Goal: Task Accomplishment & Management: Manage account settings

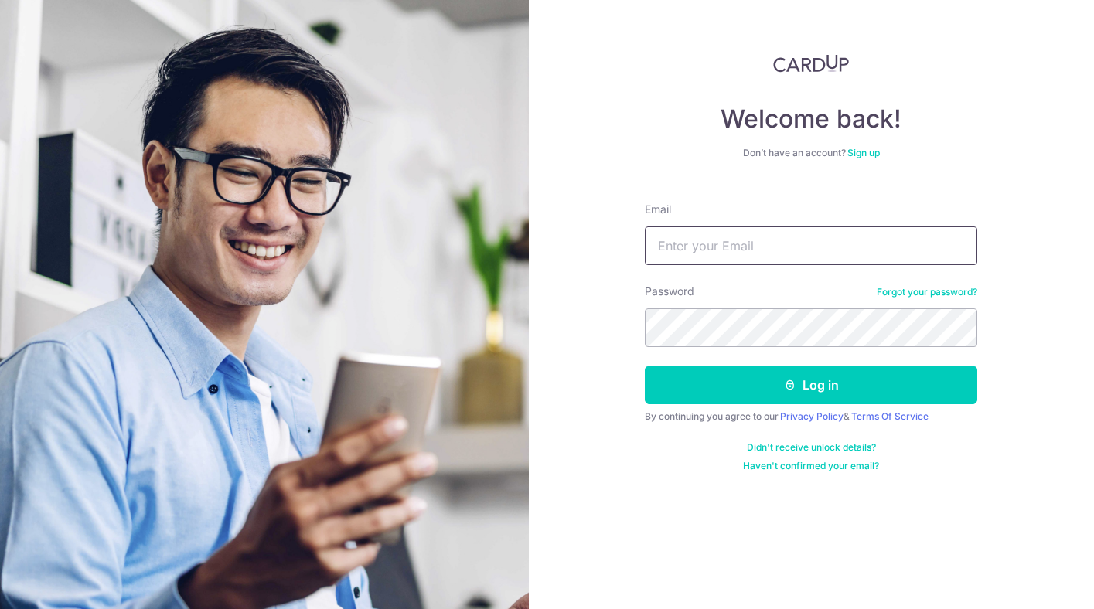
click at [780, 249] on input "Email" at bounding box center [811, 245] width 332 height 39
type input "[PERSON_NAME][EMAIL_ADDRESS][PERSON_NAME][DOMAIN_NAME]"
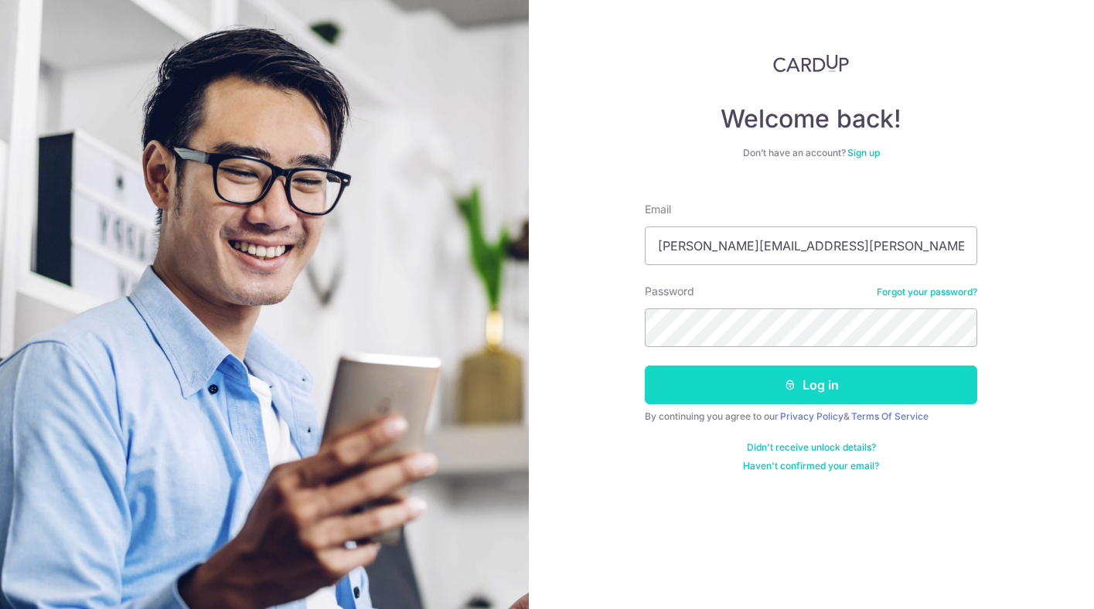
click at [794, 379] on icon "submit" at bounding box center [790, 385] width 12 height 12
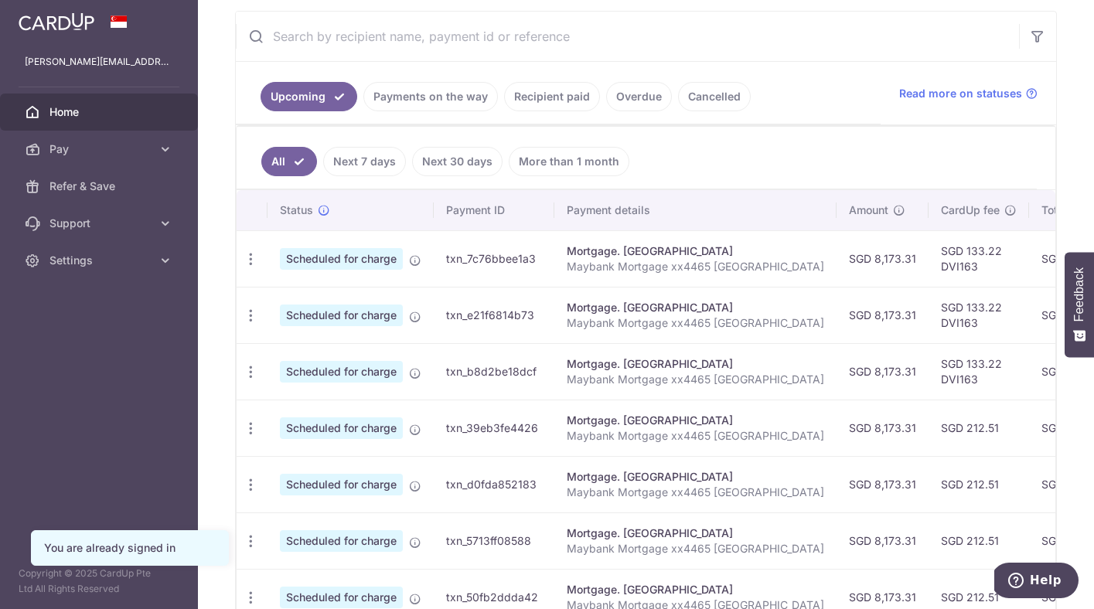
scroll to position [295, 0]
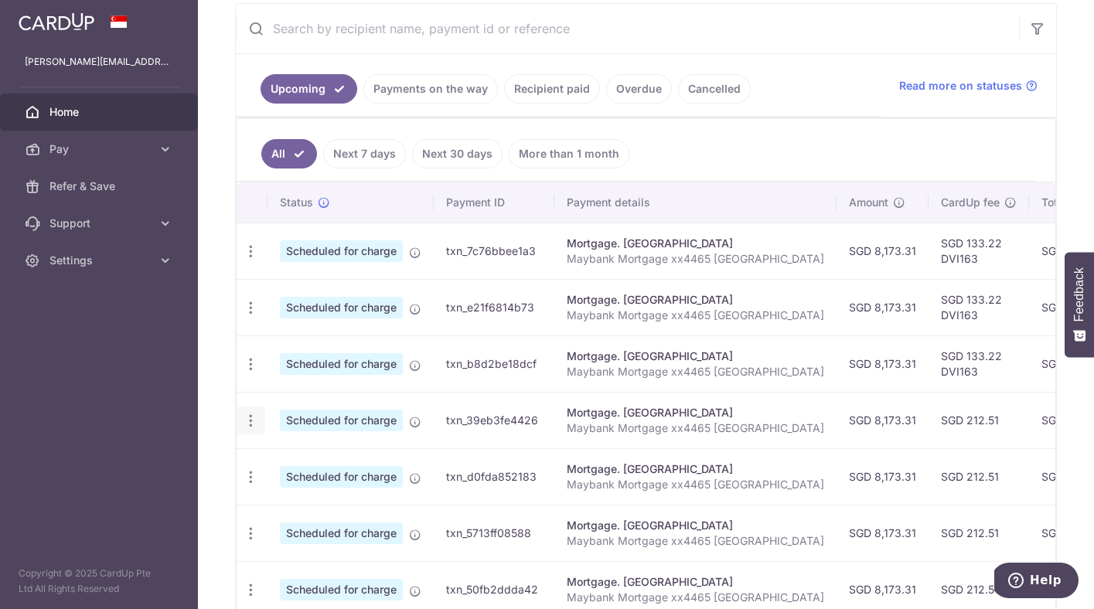
click at [246, 417] on icon "button" at bounding box center [251, 421] width 16 height 16
click at [332, 462] on span "Update payment" at bounding box center [333, 463] width 105 height 19
radio input "true"
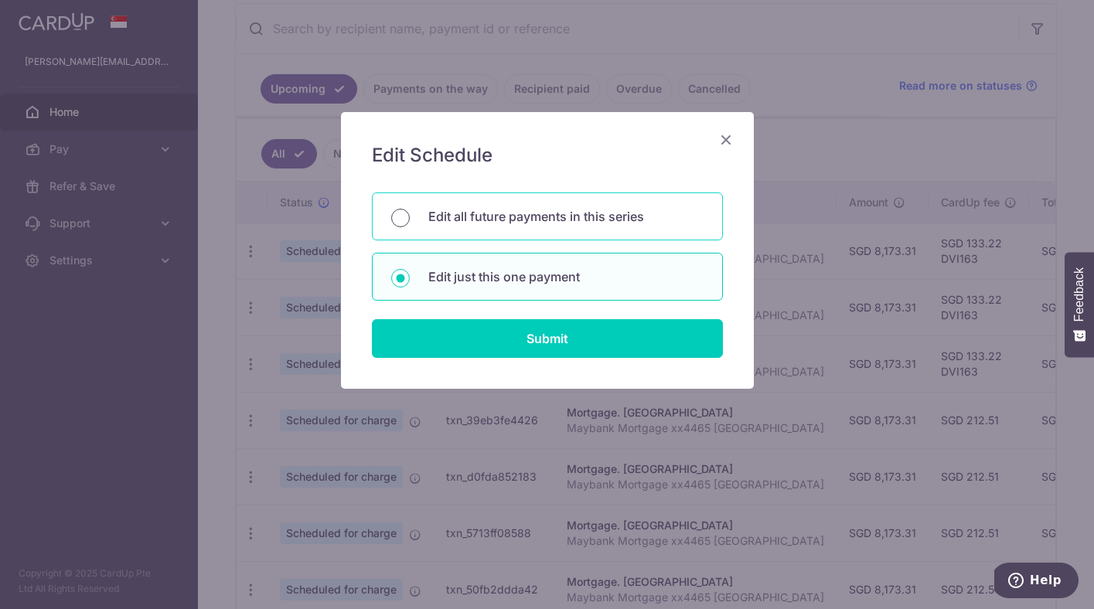
click at [403, 214] on input "Edit all future payments in this series" at bounding box center [400, 218] width 19 height 19
radio input "true"
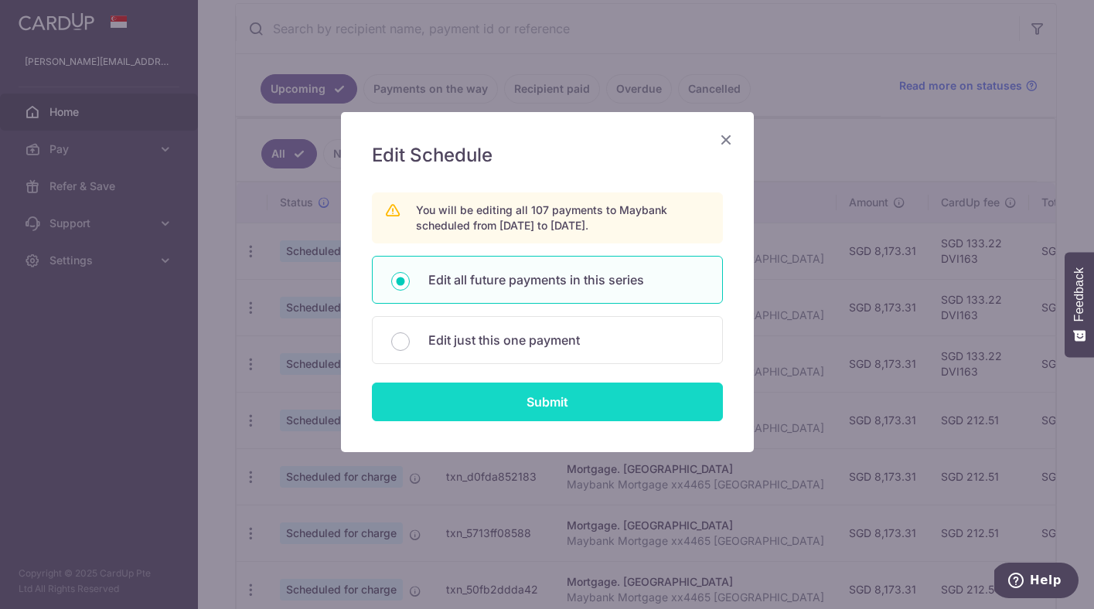
click at [557, 396] on input "Submit" at bounding box center [547, 402] width 351 height 39
radio input "true"
type input "8,173.31"
type input "Maybank Mortgage xx4465 [GEOGRAPHIC_DATA]"
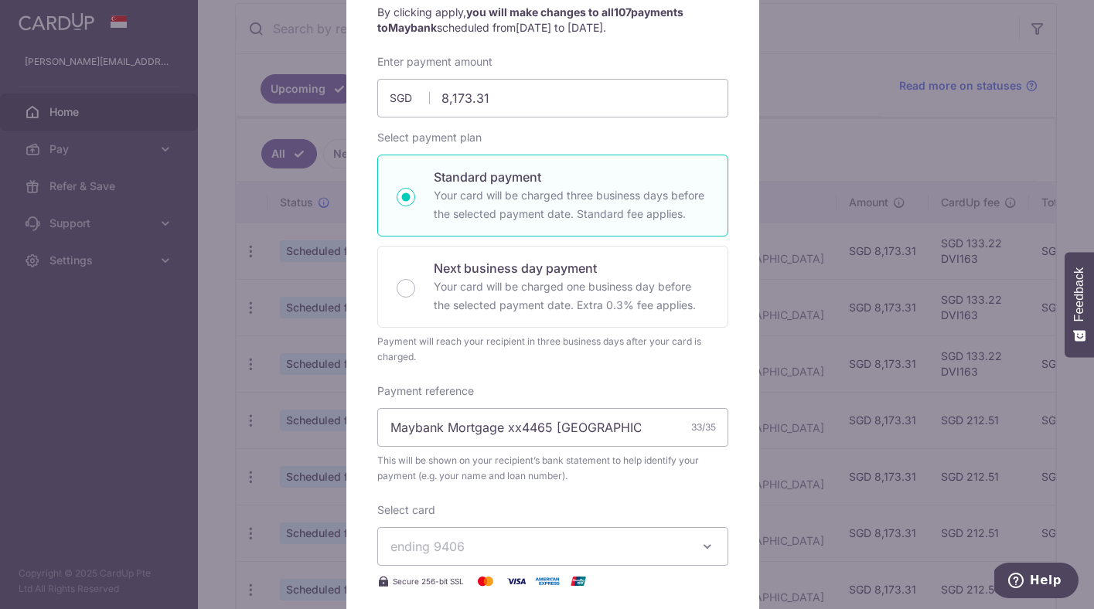
scroll to position [0, 0]
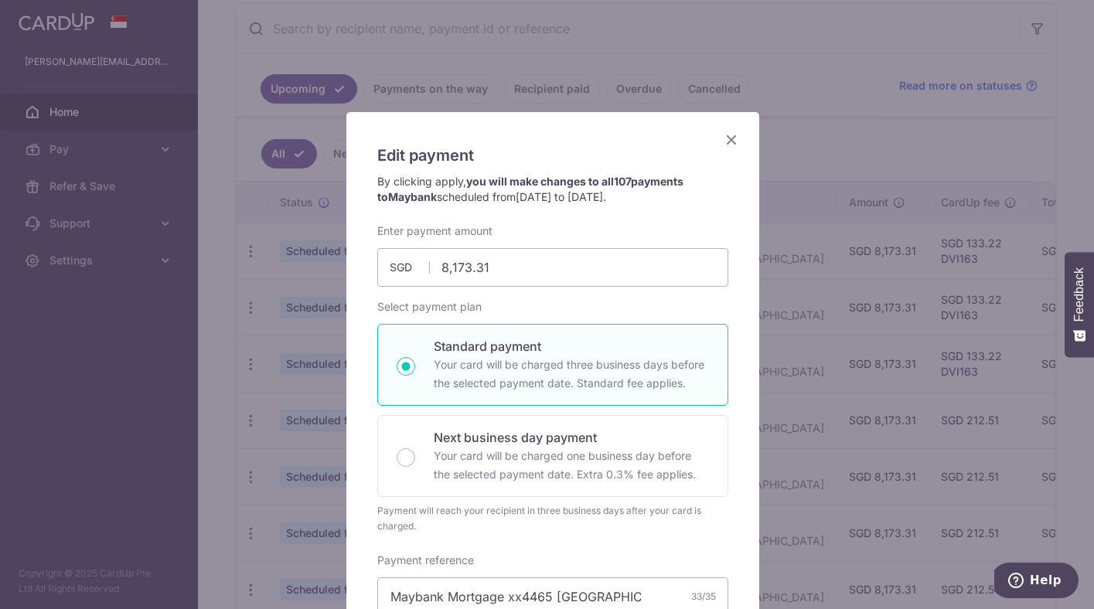
click at [722, 133] on icon "Close" at bounding box center [731, 139] width 19 height 19
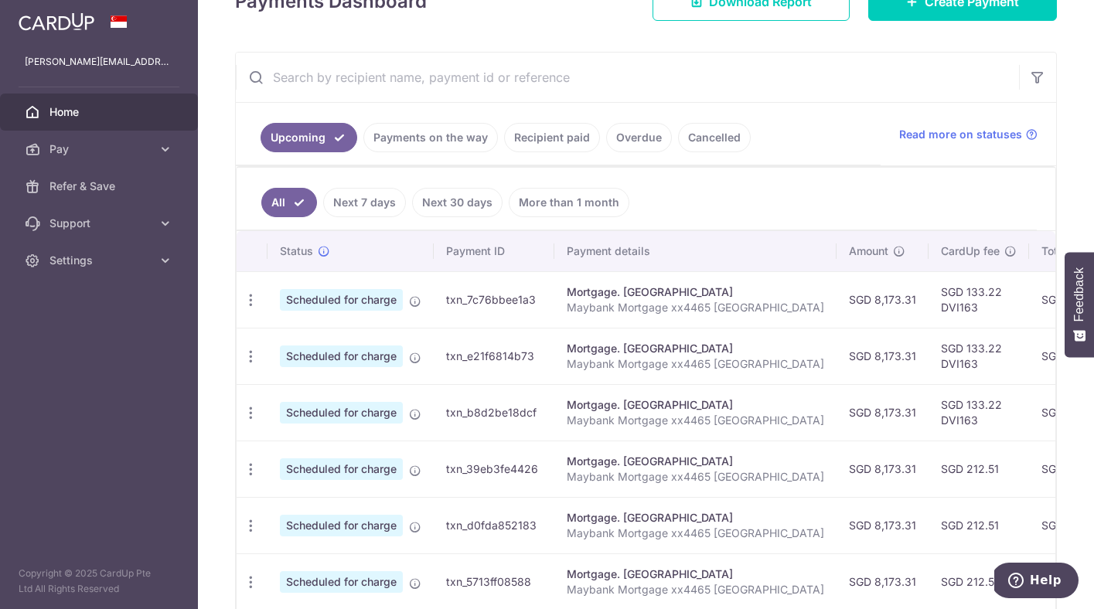
scroll to position [248, 0]
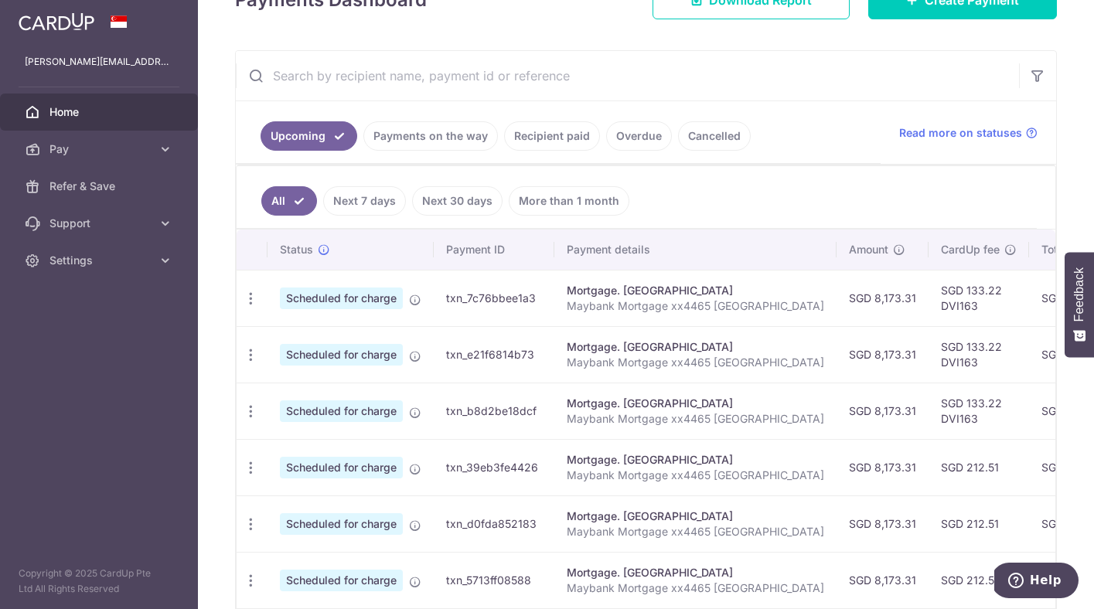
click at [552, 196] on link "More than 1 month" at bounding box center [569, 200] width 121 height 29
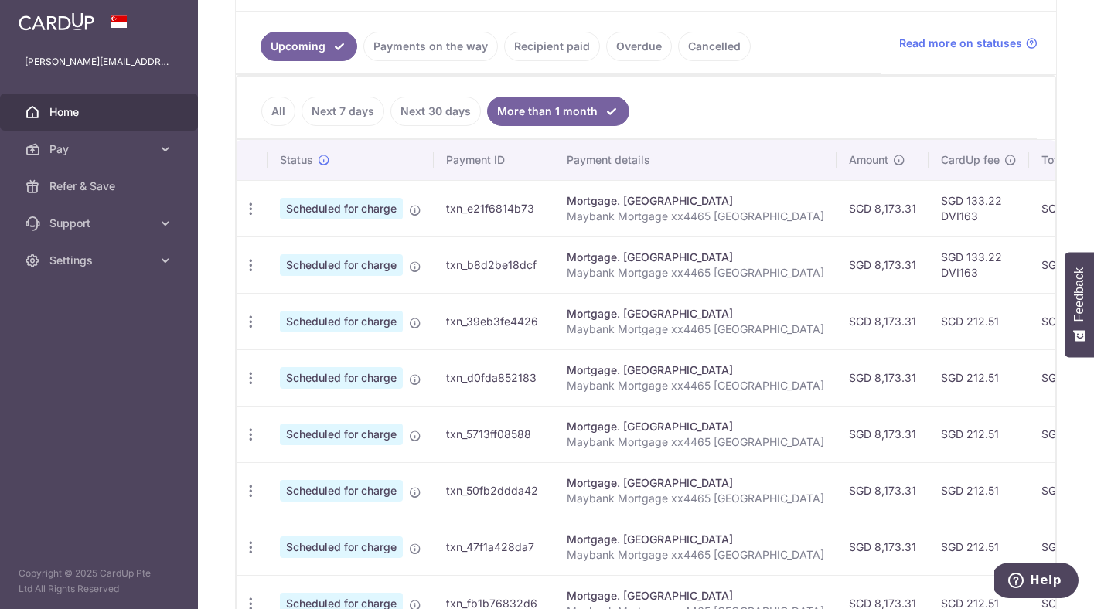
scroll to position [125, 0]
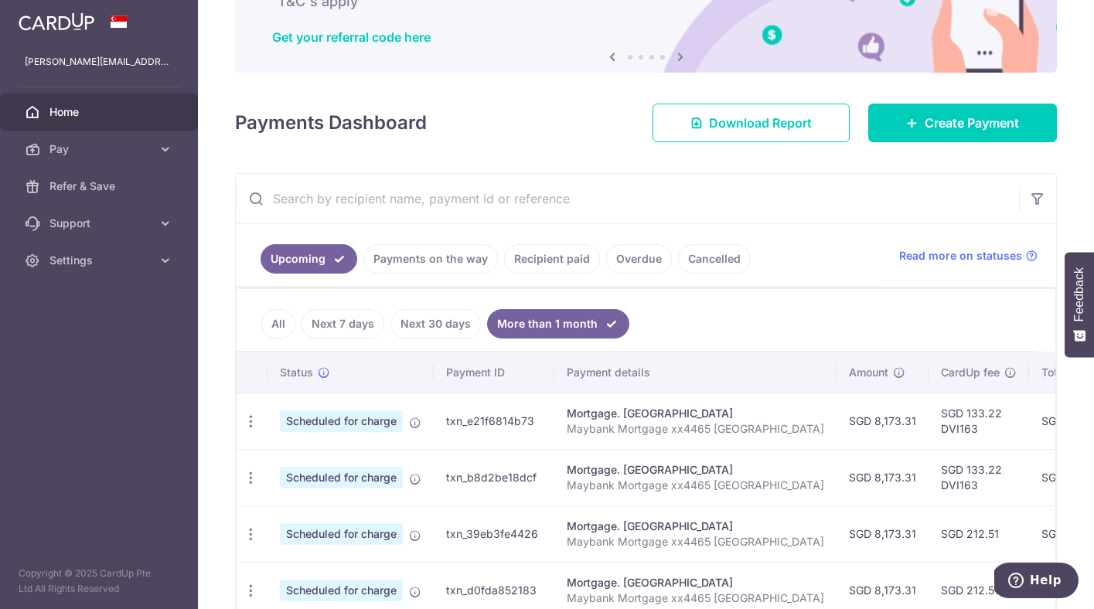
click at [275, 318] on link "All" at bounding box center [278, 323] width 34 height 29
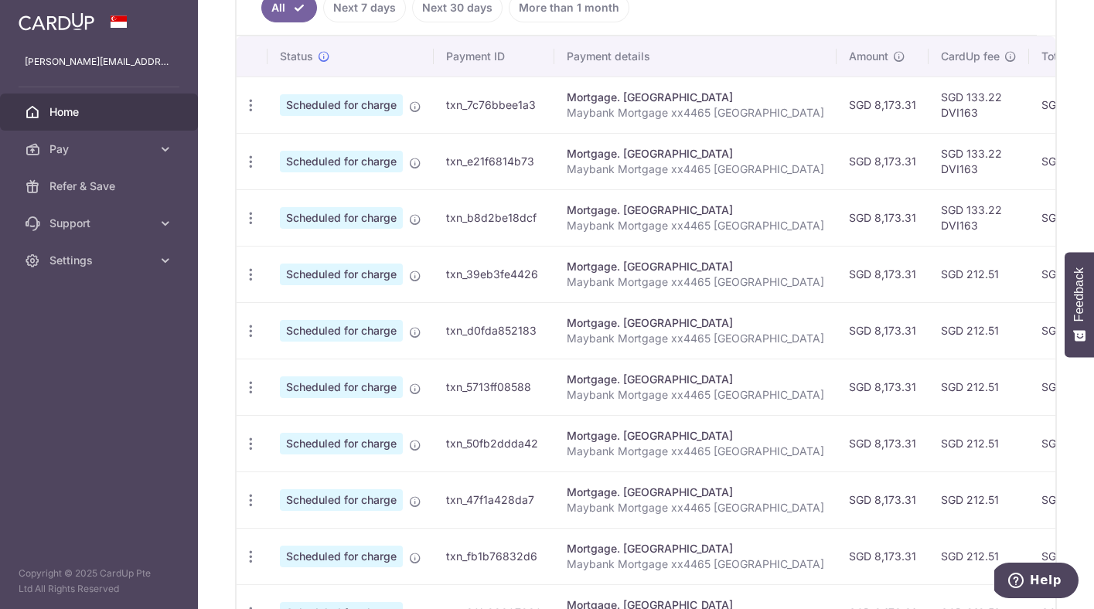
scroll to position [594, 0]
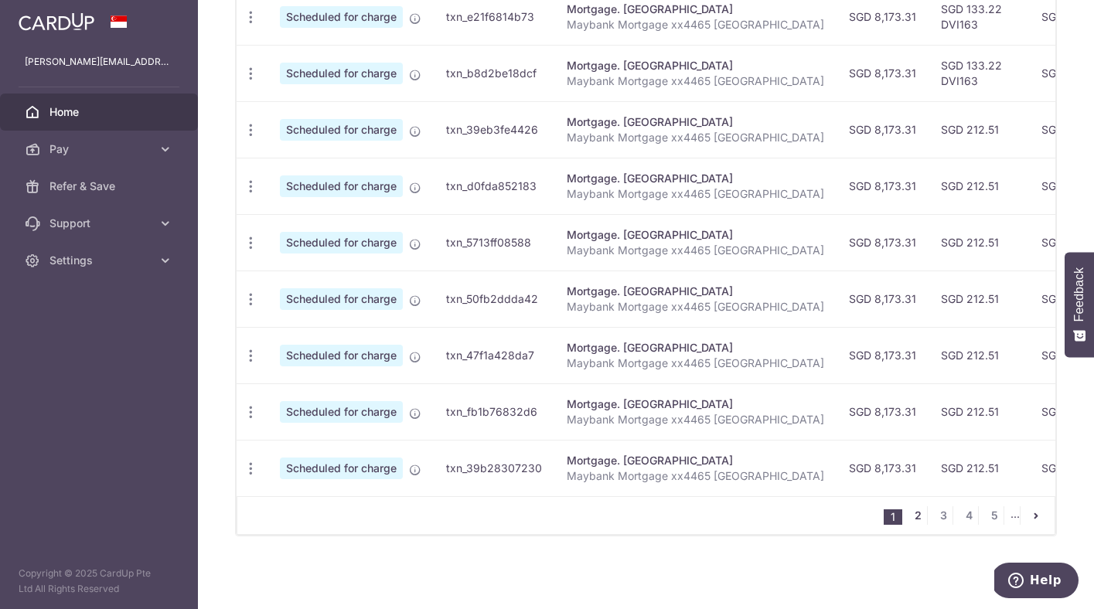
click at [908, 514] on link "2" at bounding box center [917, 515] width 19 height 19
click at [859, 513] on link "1" at bounding box center [867, 515] width 19 height 19
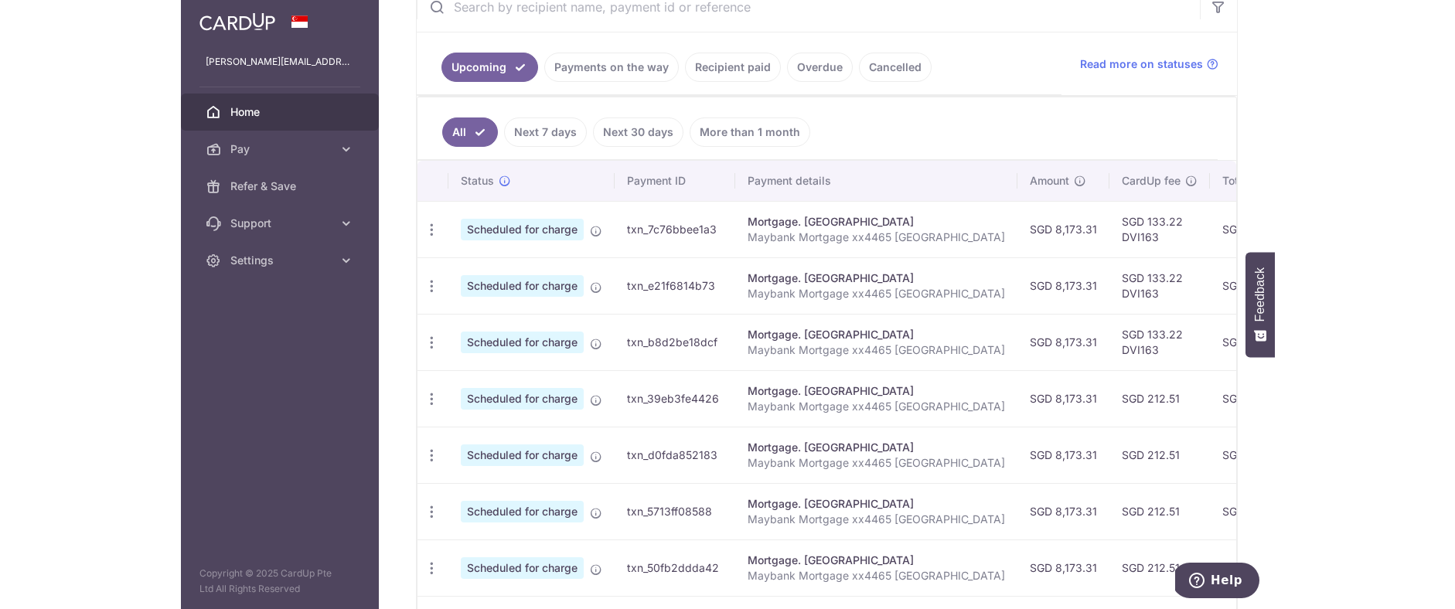
scroll to position [323, 0]
